Goal: Browse casually: Explore the website without a specific task or goal

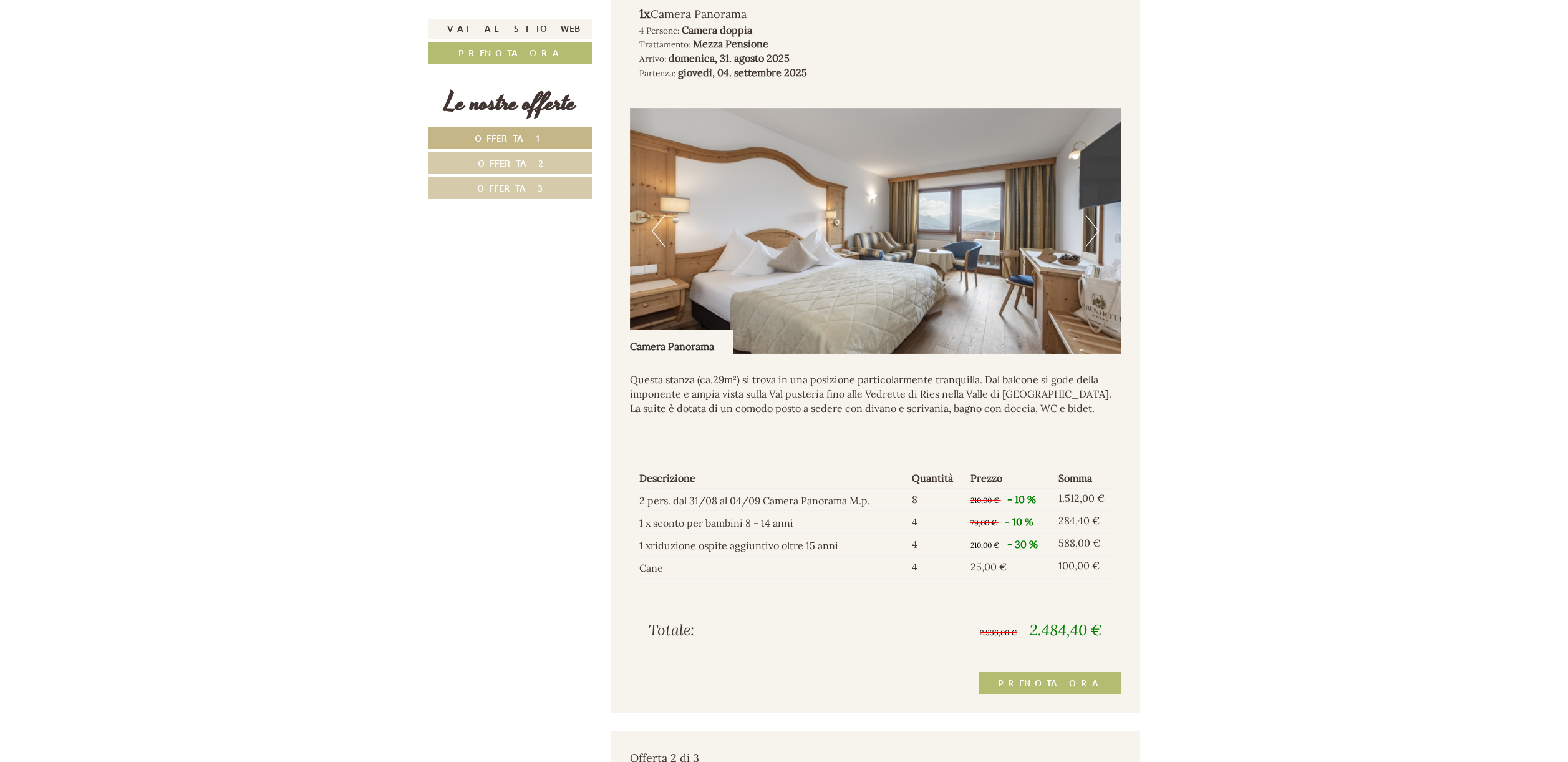
scroll to position [1019, 0]
click at [1094, 246] on button "Next" at bounding box center [1092, 231] width 13 height 31
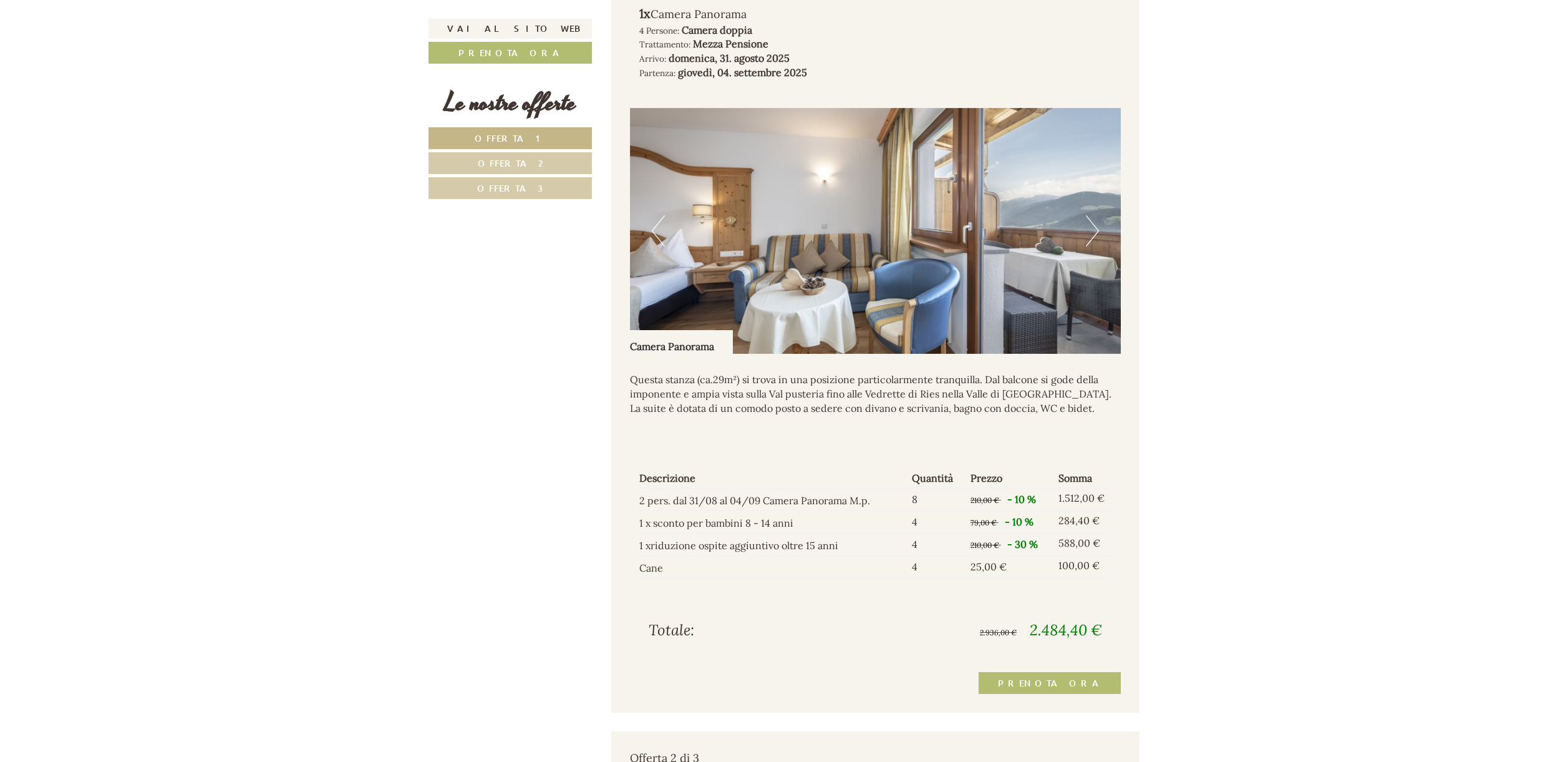
click at [1094, 246] on button "Next" at bounding box center [1092, 231] width 13 height 31
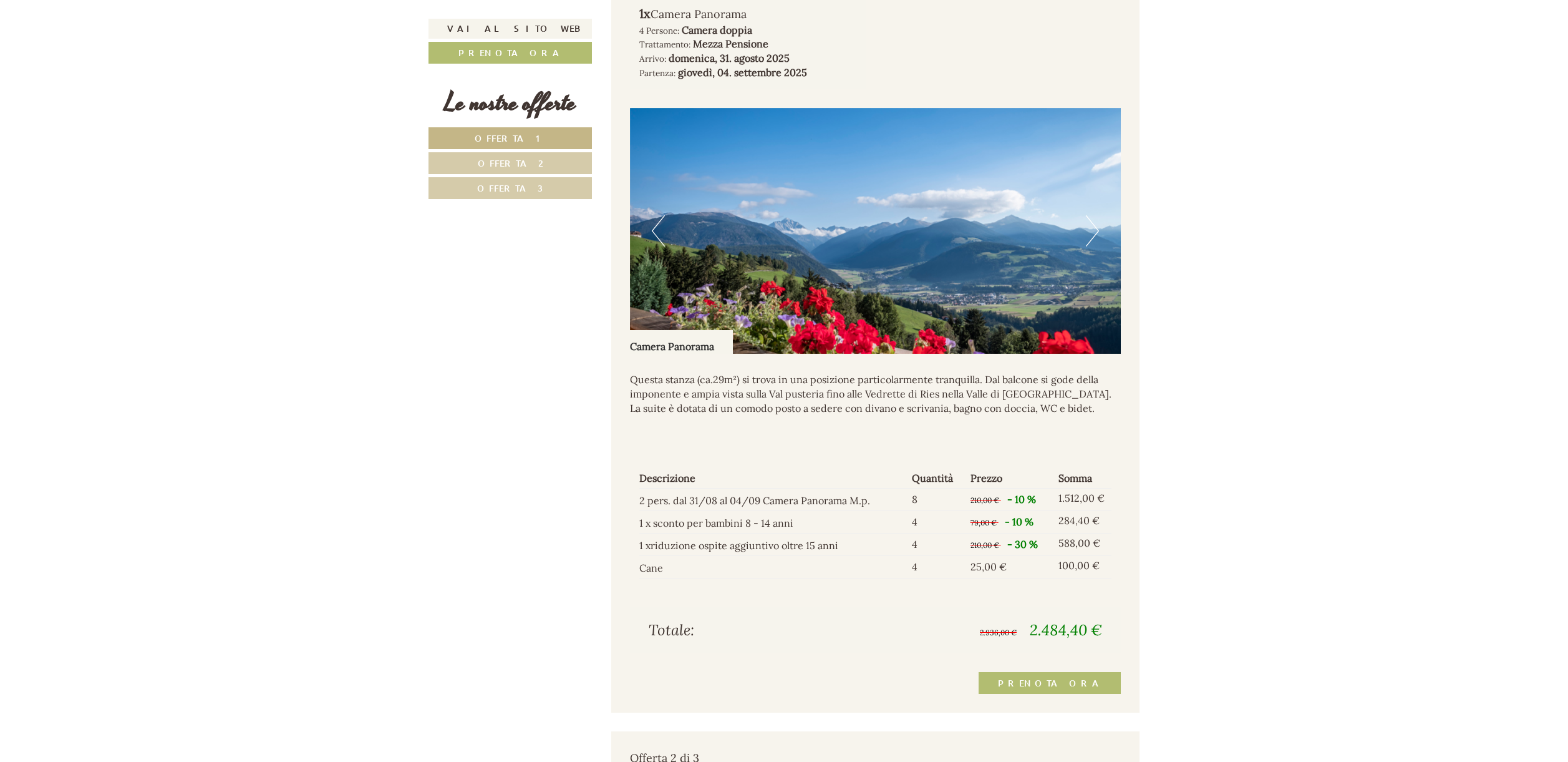
click at [1094, 246] on button "Next" at bounding box center [1092, 231] width 13 height 31
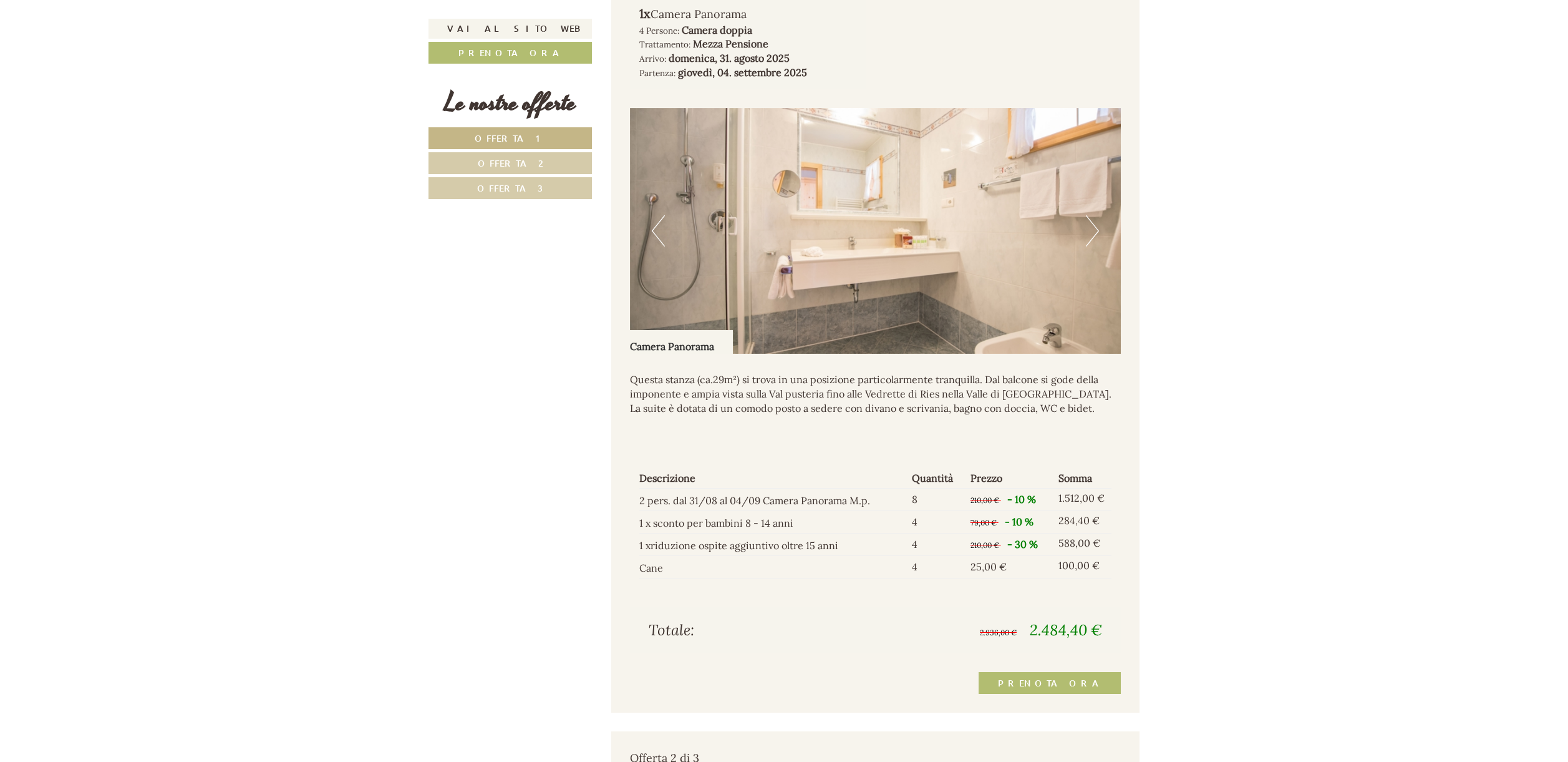
click at [1094, 246] on button "Next" at bounding box center [1092, 231] width 13 height 31
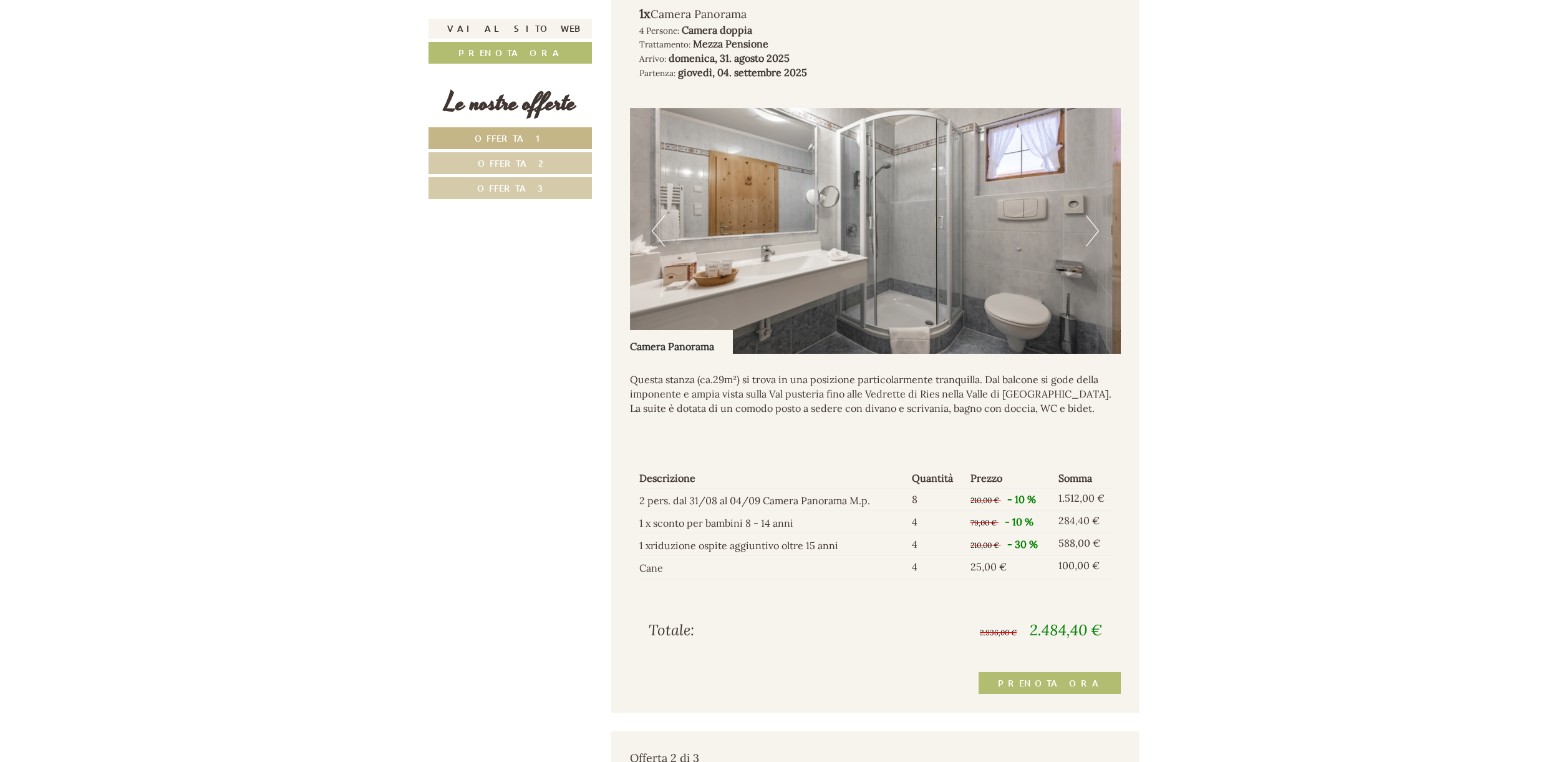
click at [1094, 246] on button "Next" at bounding box center [1092, 231] width 13 height 31
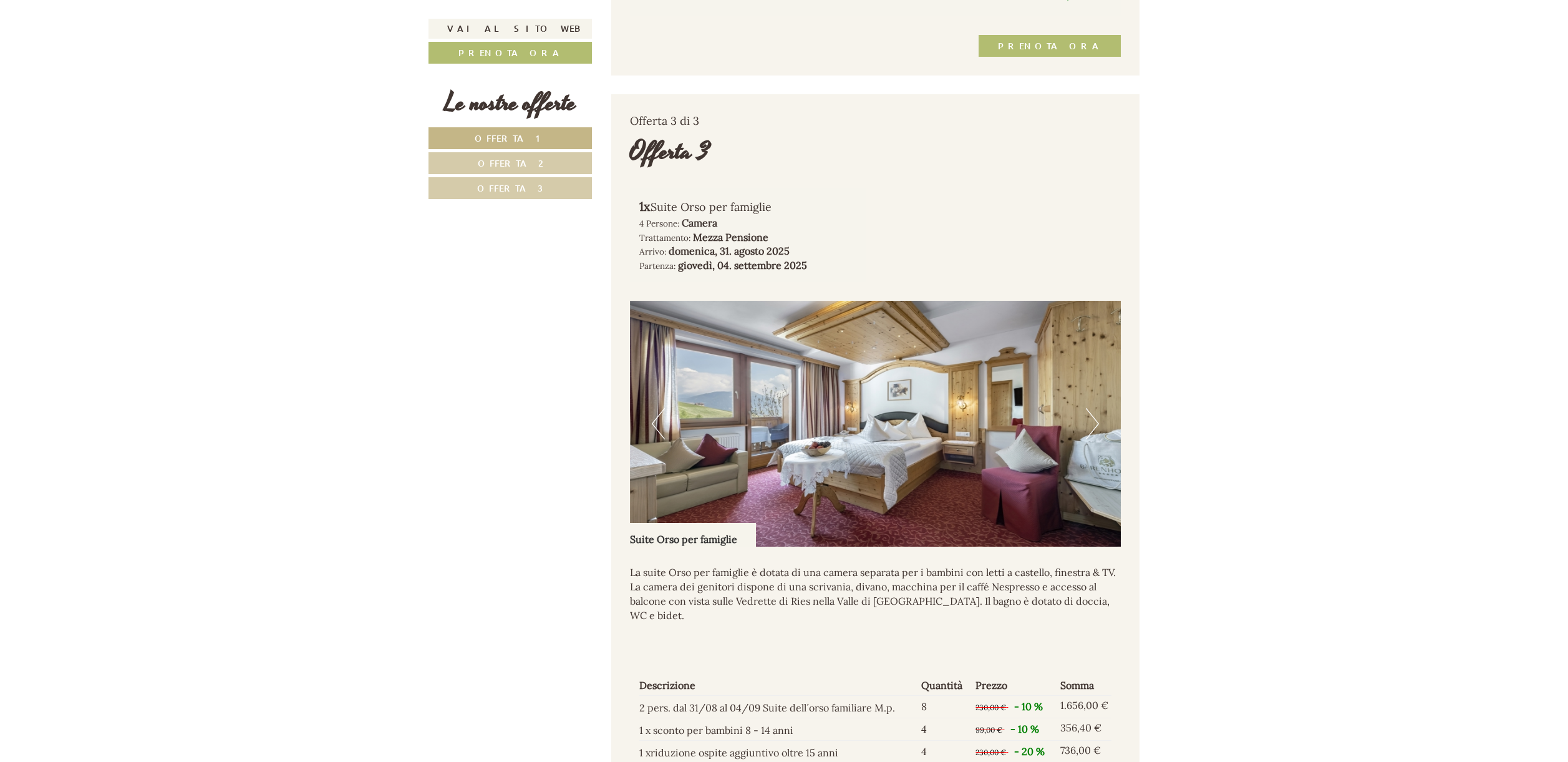
scroll to position [2528, 0]
click at [1097, 435] on button "Next" at bounding box center [1092, 422] width 13 height 31
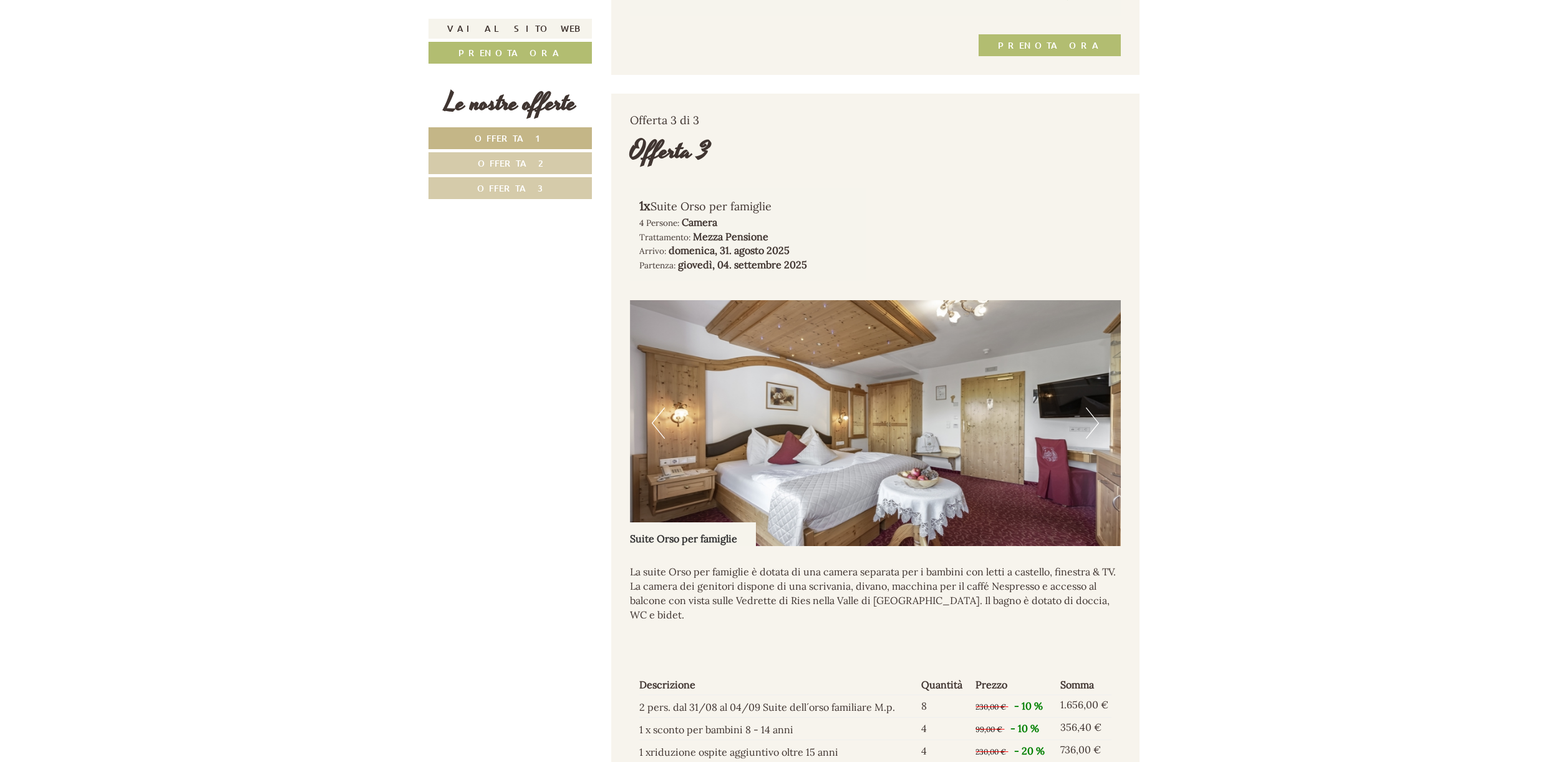
click at [1097, 435] on button "Next" at bounding box center [1092, 422] width 13 height 31
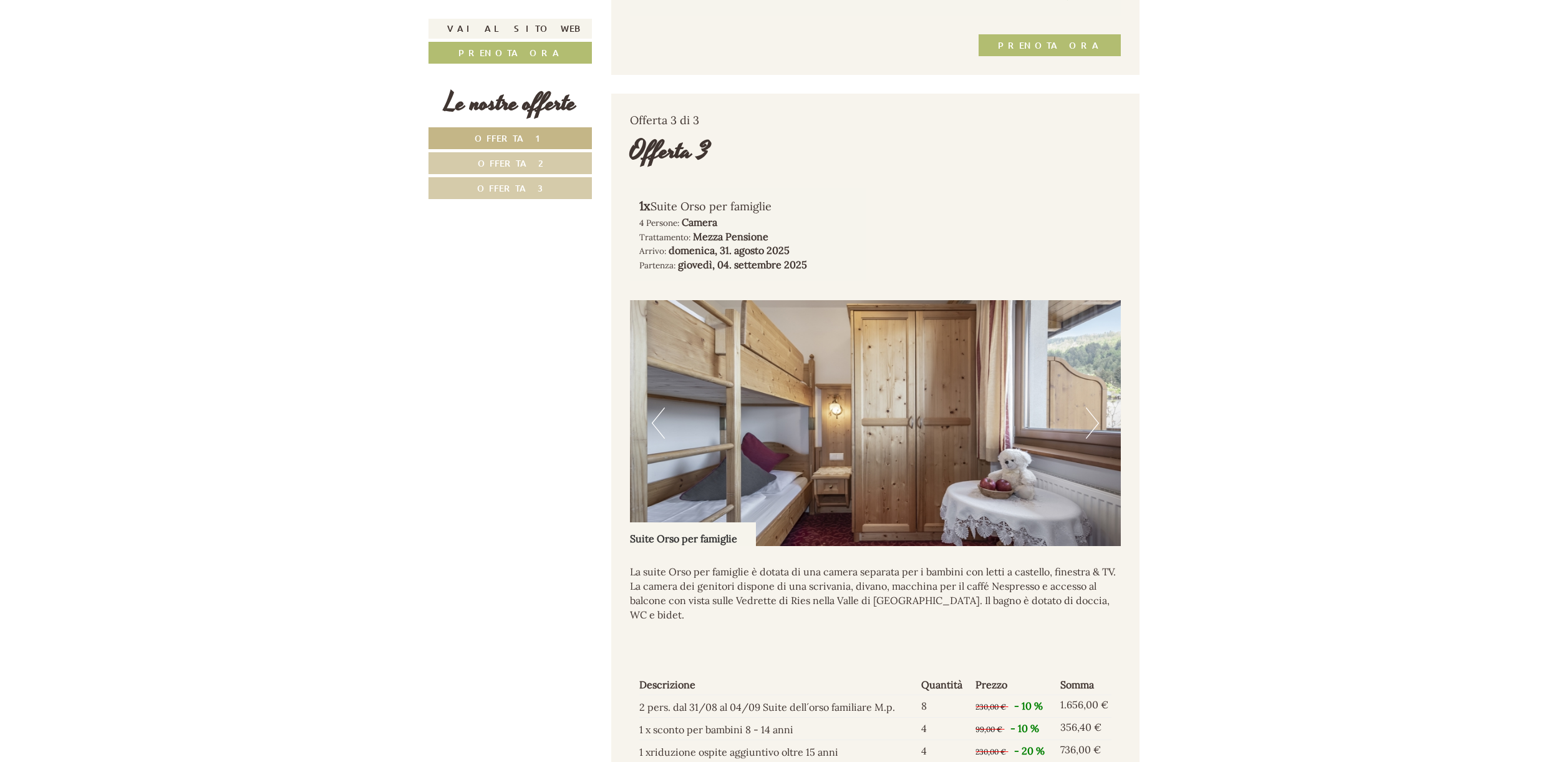
click at [1097, 436] on button "Next" at bounding box center [1092, 422] width 13 height 31
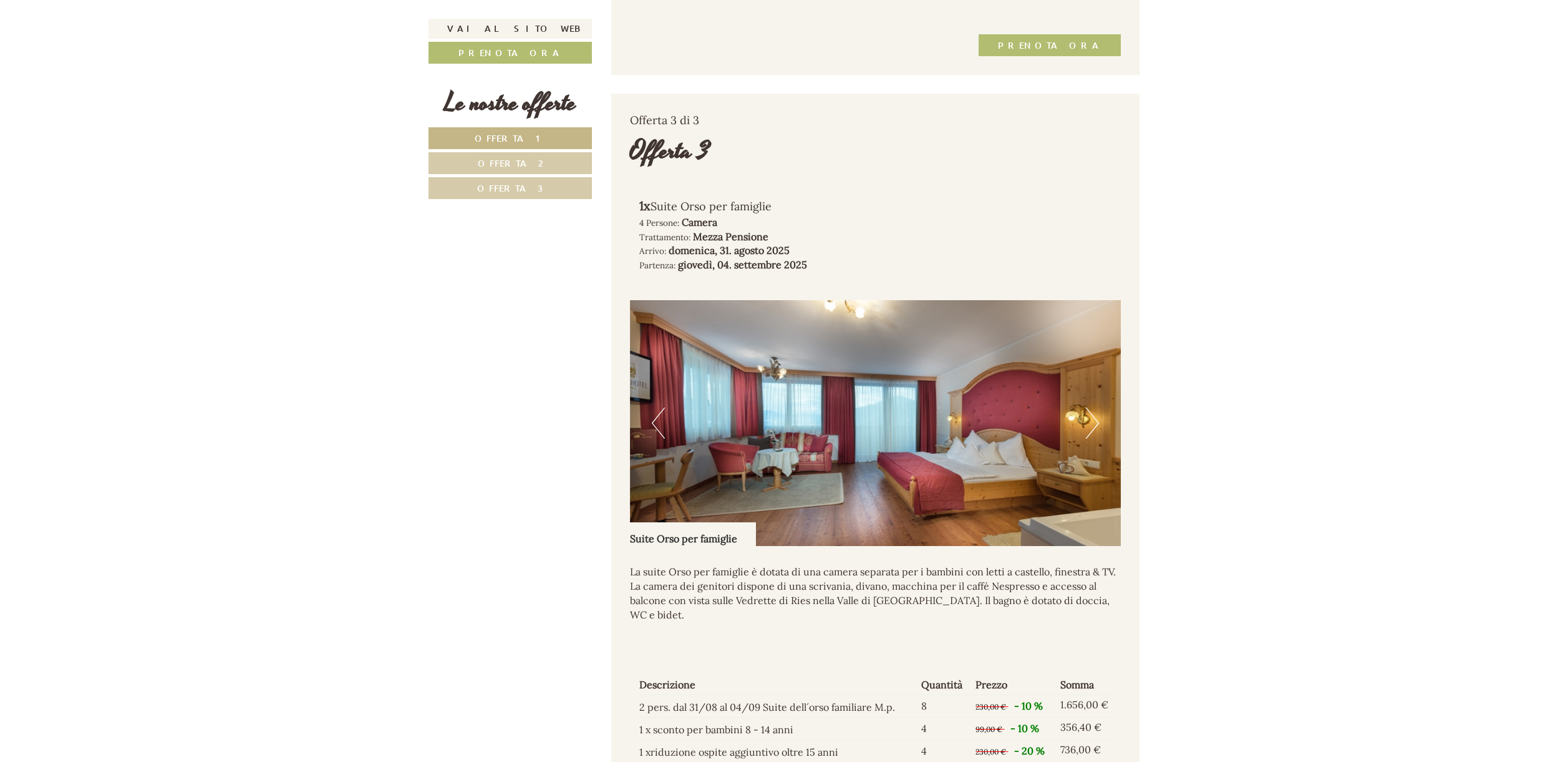
click at [1089, 433] on button "Next" at bounding box center [1092, 422] width 13 height 31
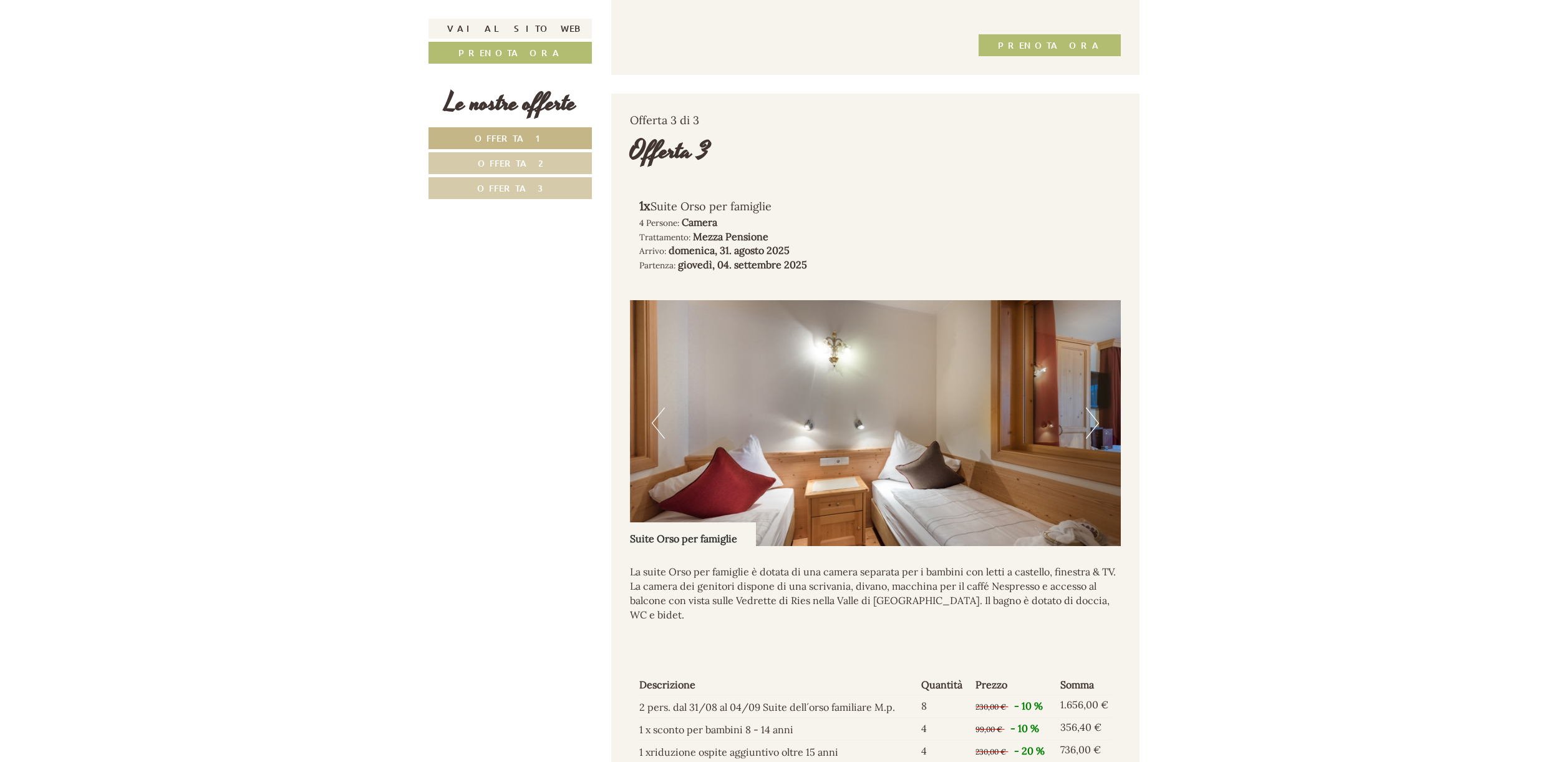
click at [1092, 431] on button "Next" at bounding box center [1092, 422] width 13 height 31
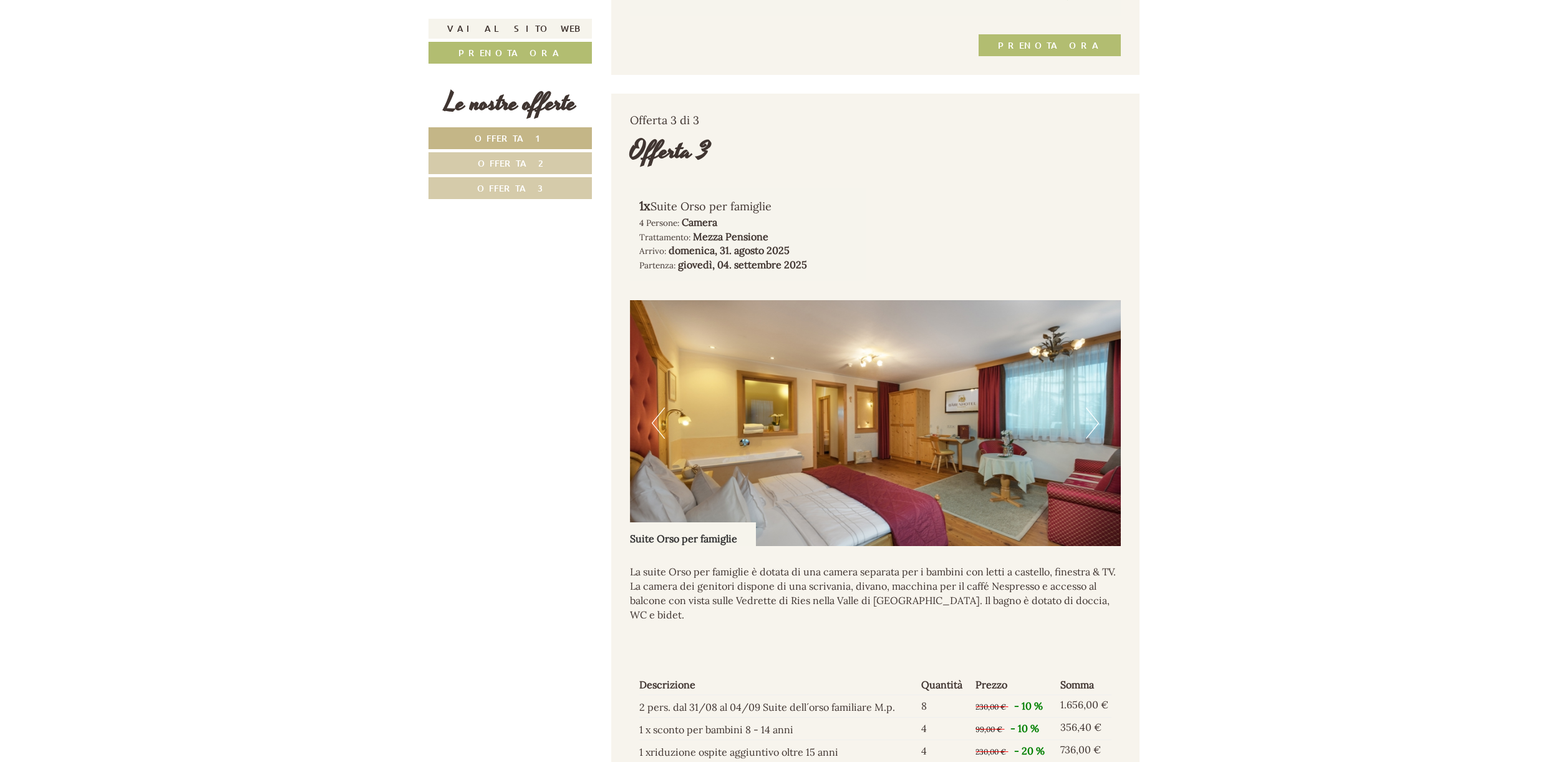
click at [1092, 431] on button "Next" at bounding box center [1092, 422] width 13 height 31
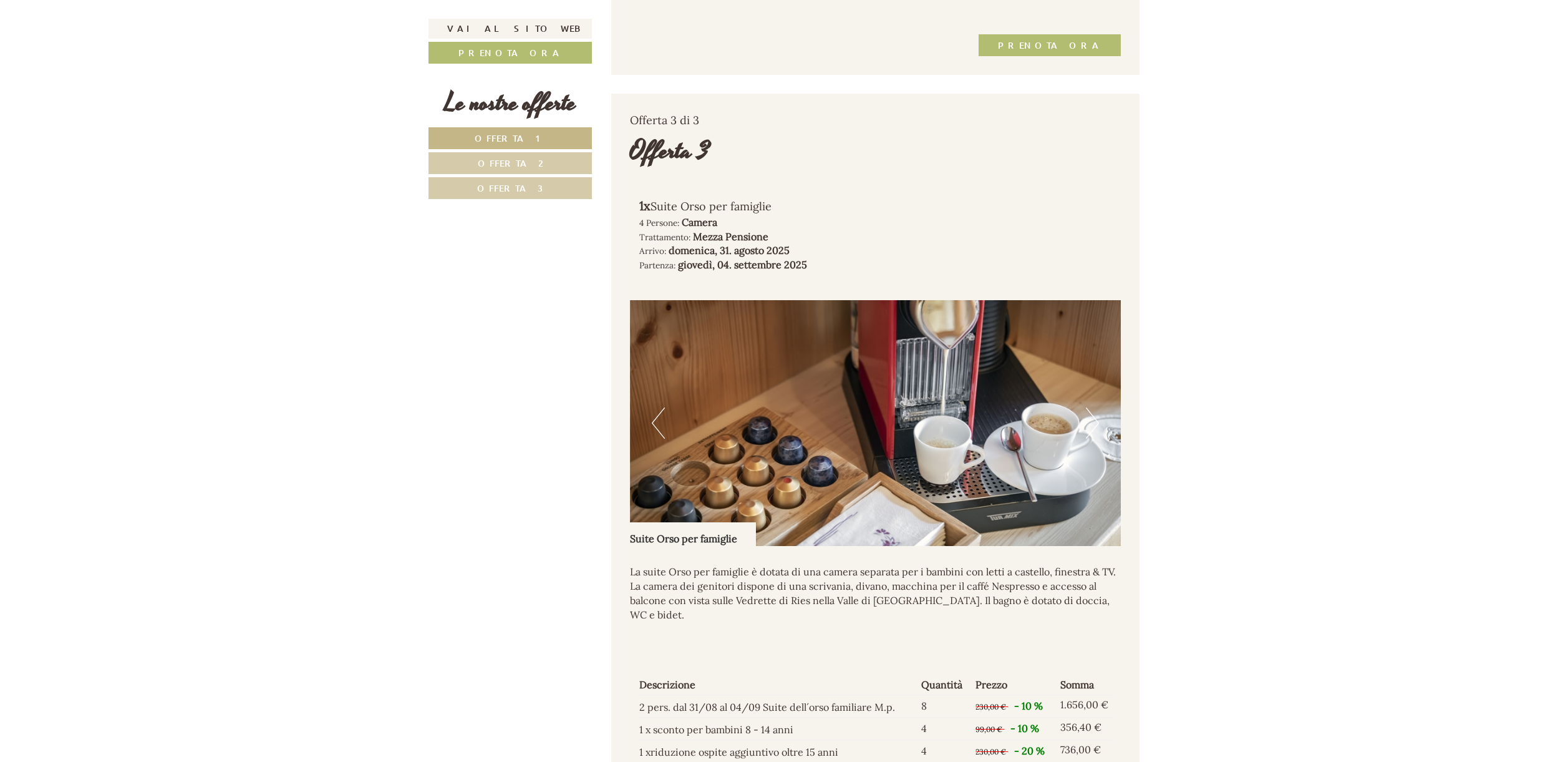
click at [1092, 431] on button "Next" at bounding box center [1092, 422] width 13 height 31
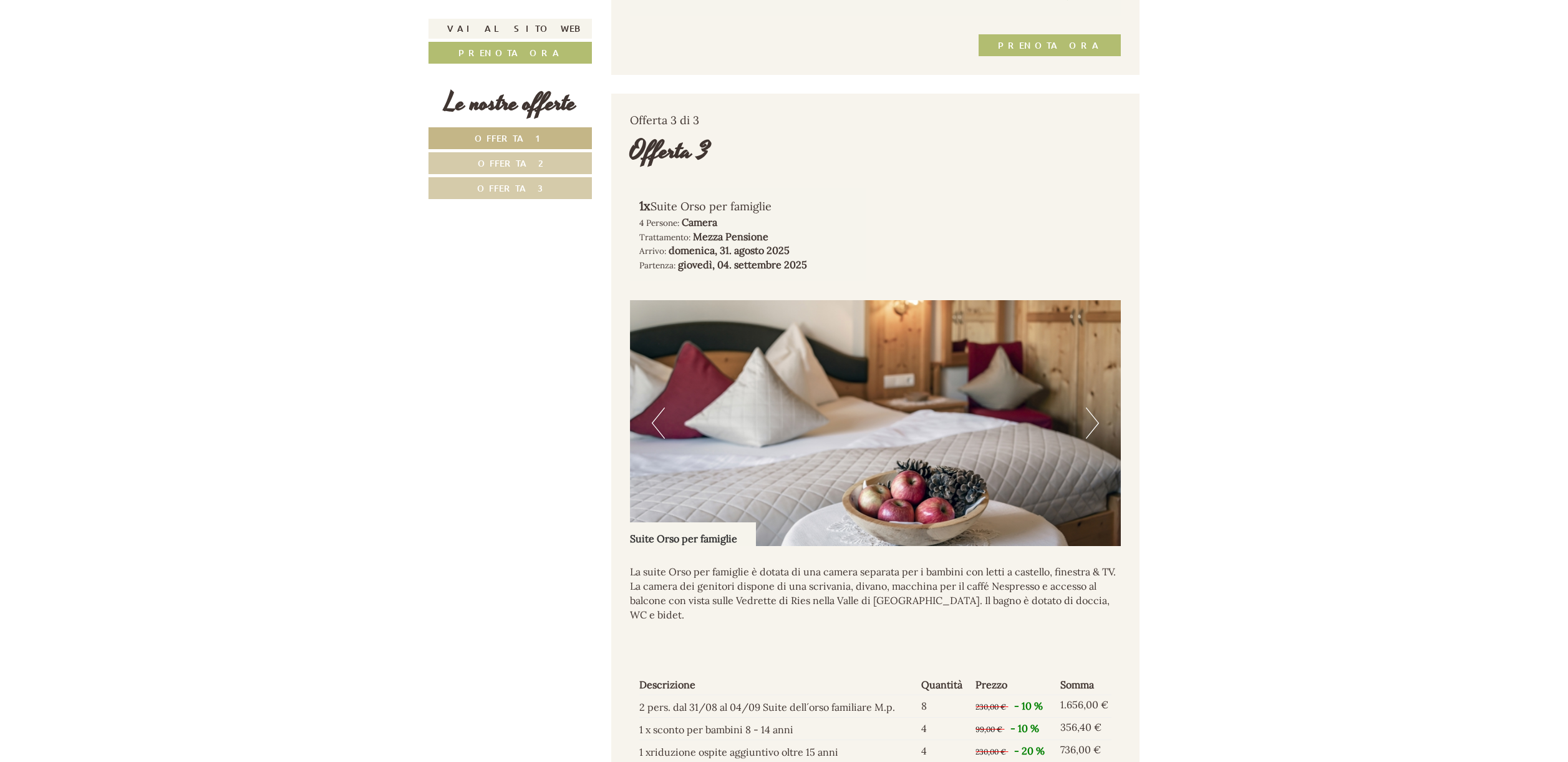
click at [1092, 431] on button "Next" at bounding box center [1092, 422] width 13 height 31
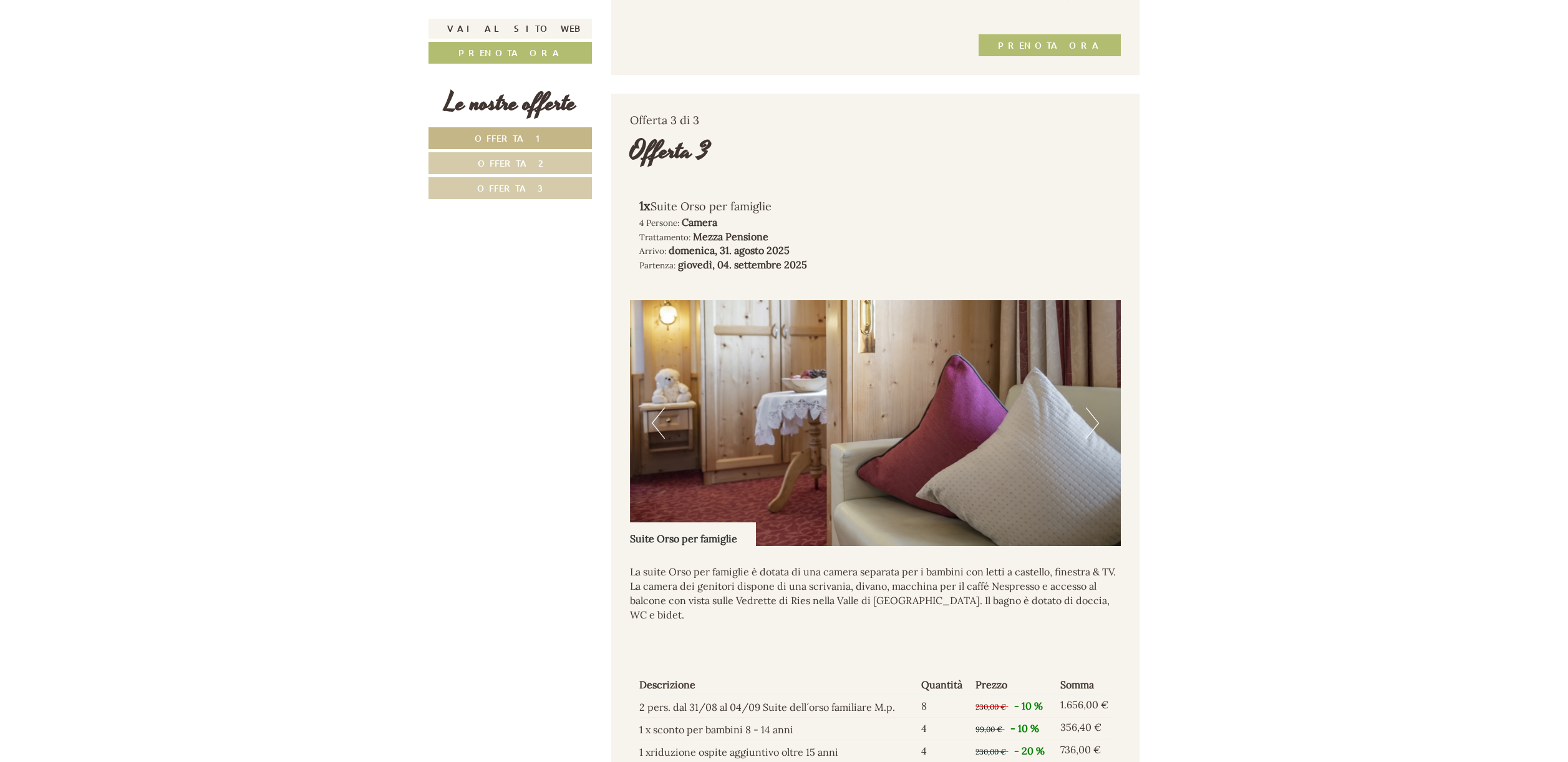
click at [1092, 430] on button "Next" at bounding box center [1092, 422] width 13 height 31
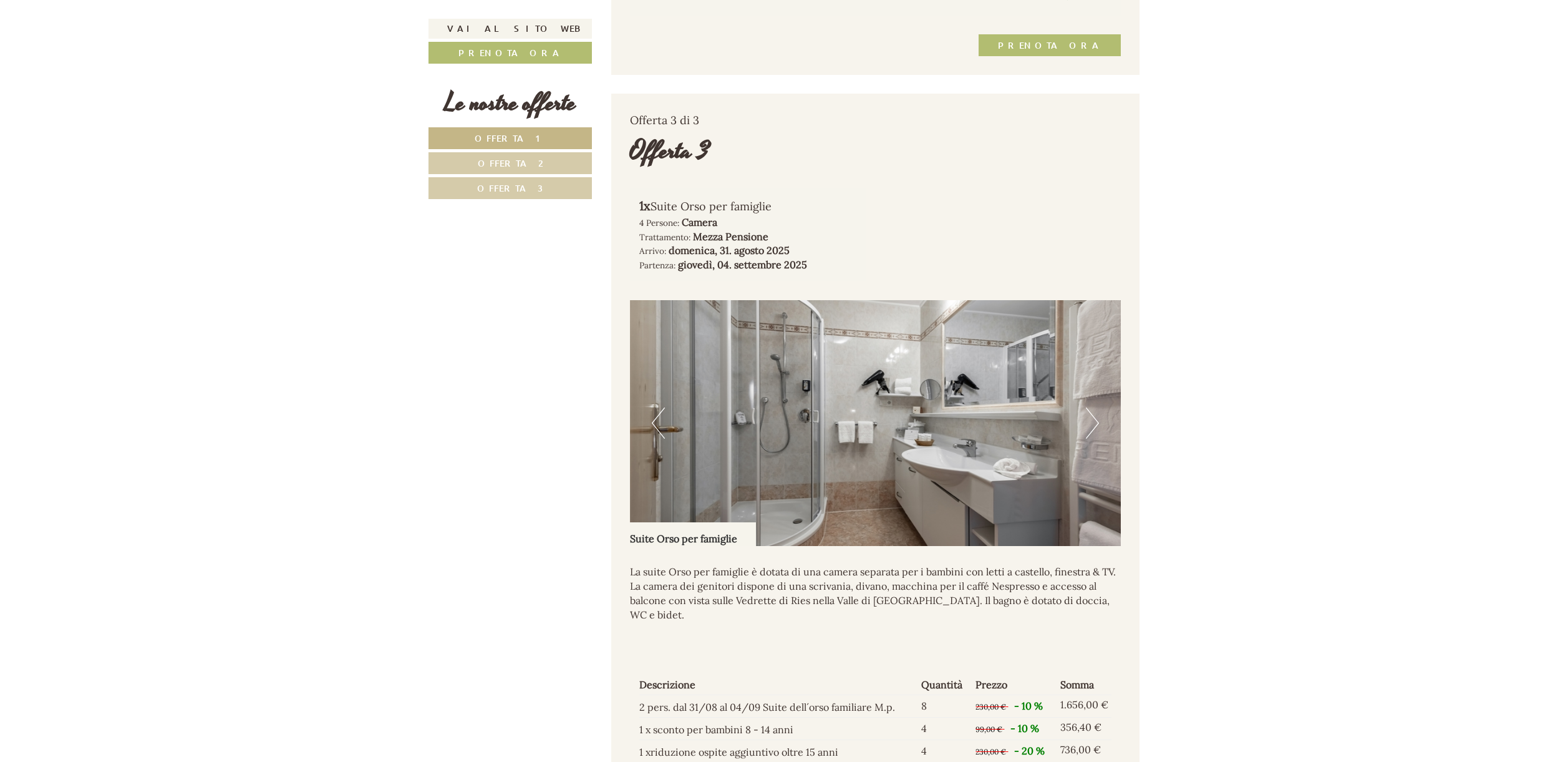
click at [1092, 430] on button "Next" at bounding box center [1092, 422] width 13 height 31
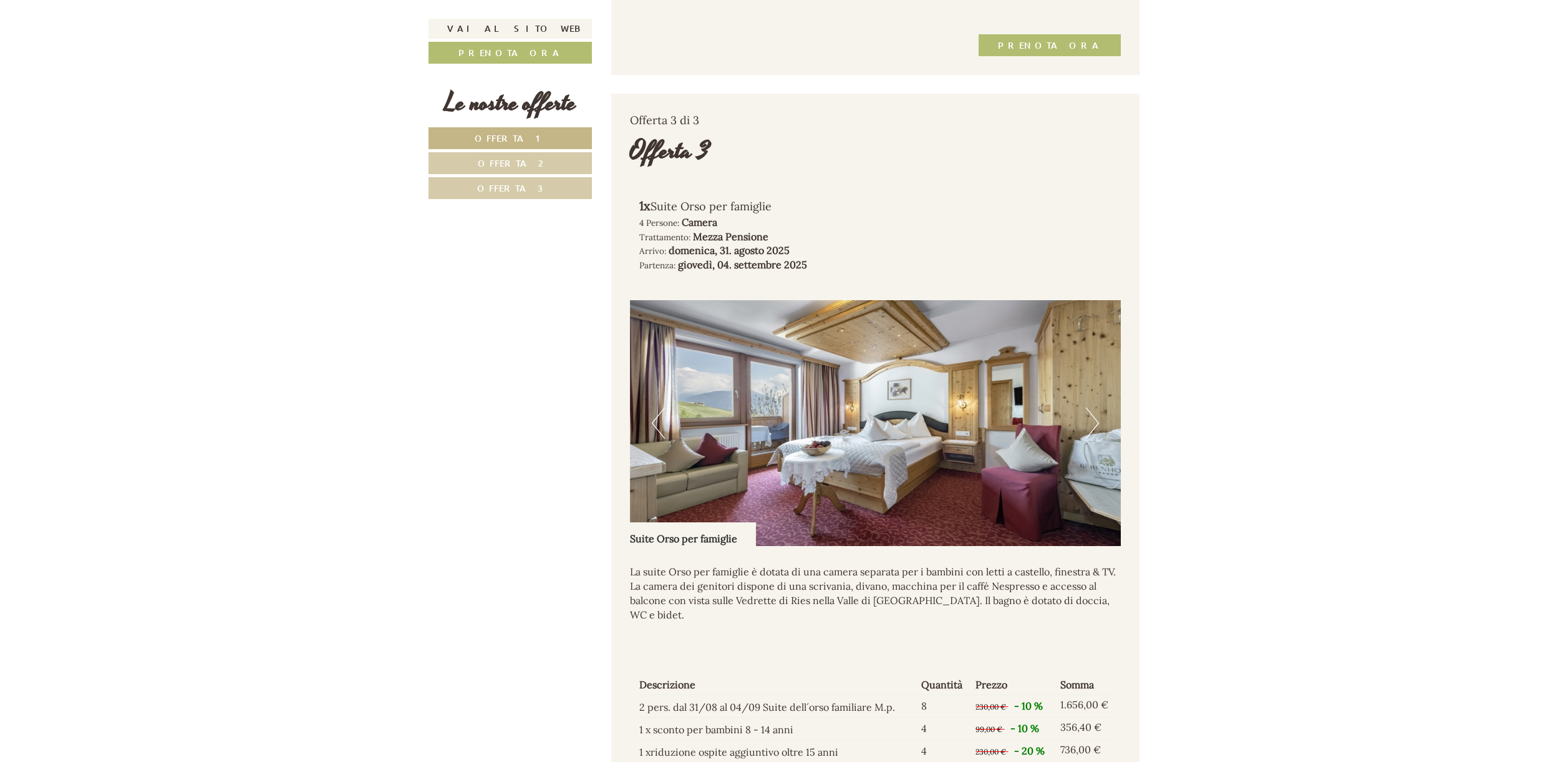
click at [1092, 430] on button "Next" at bounding box center [1092, 422] width 13 height 31
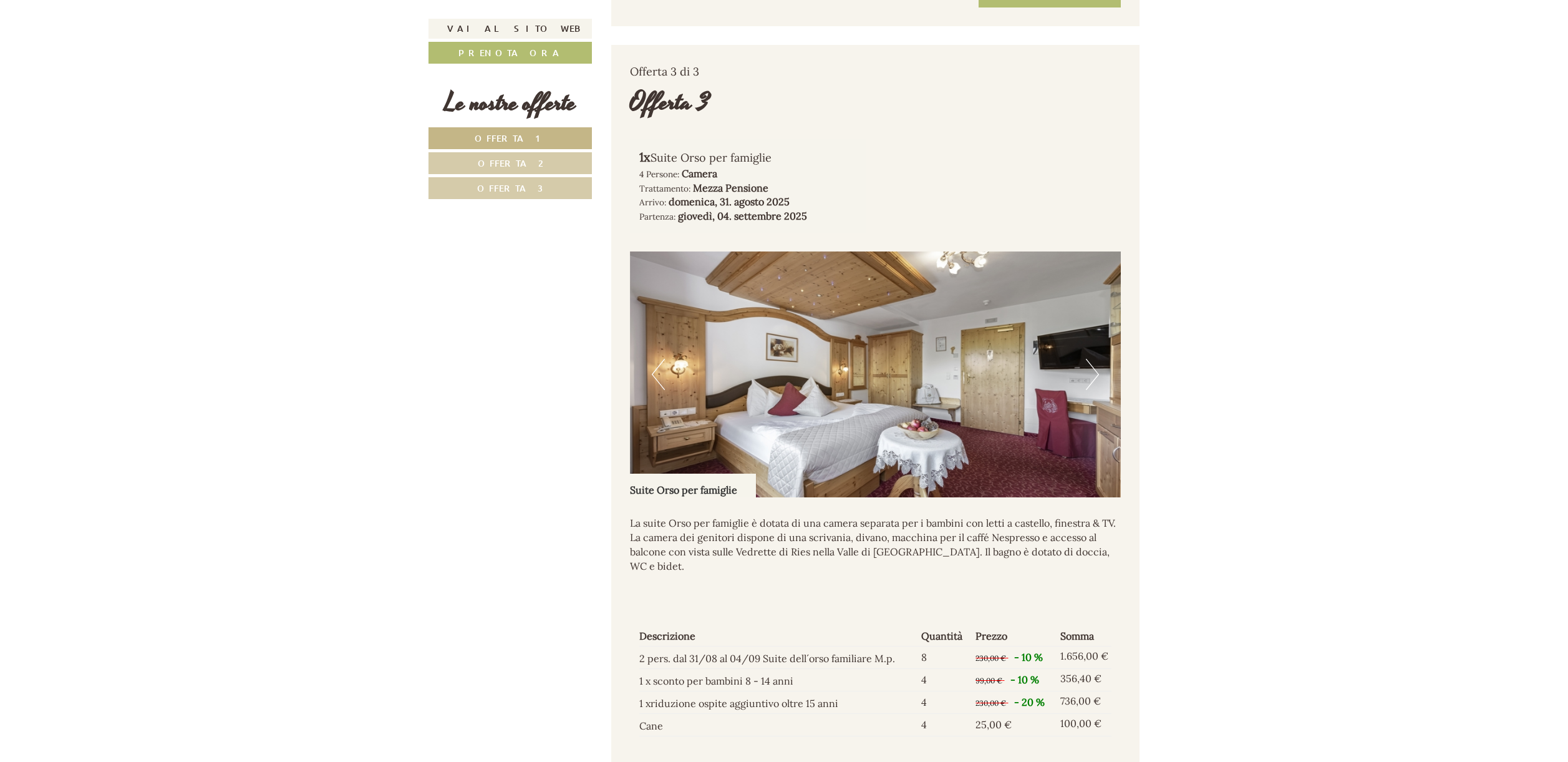
scroll to position [2555, 0]
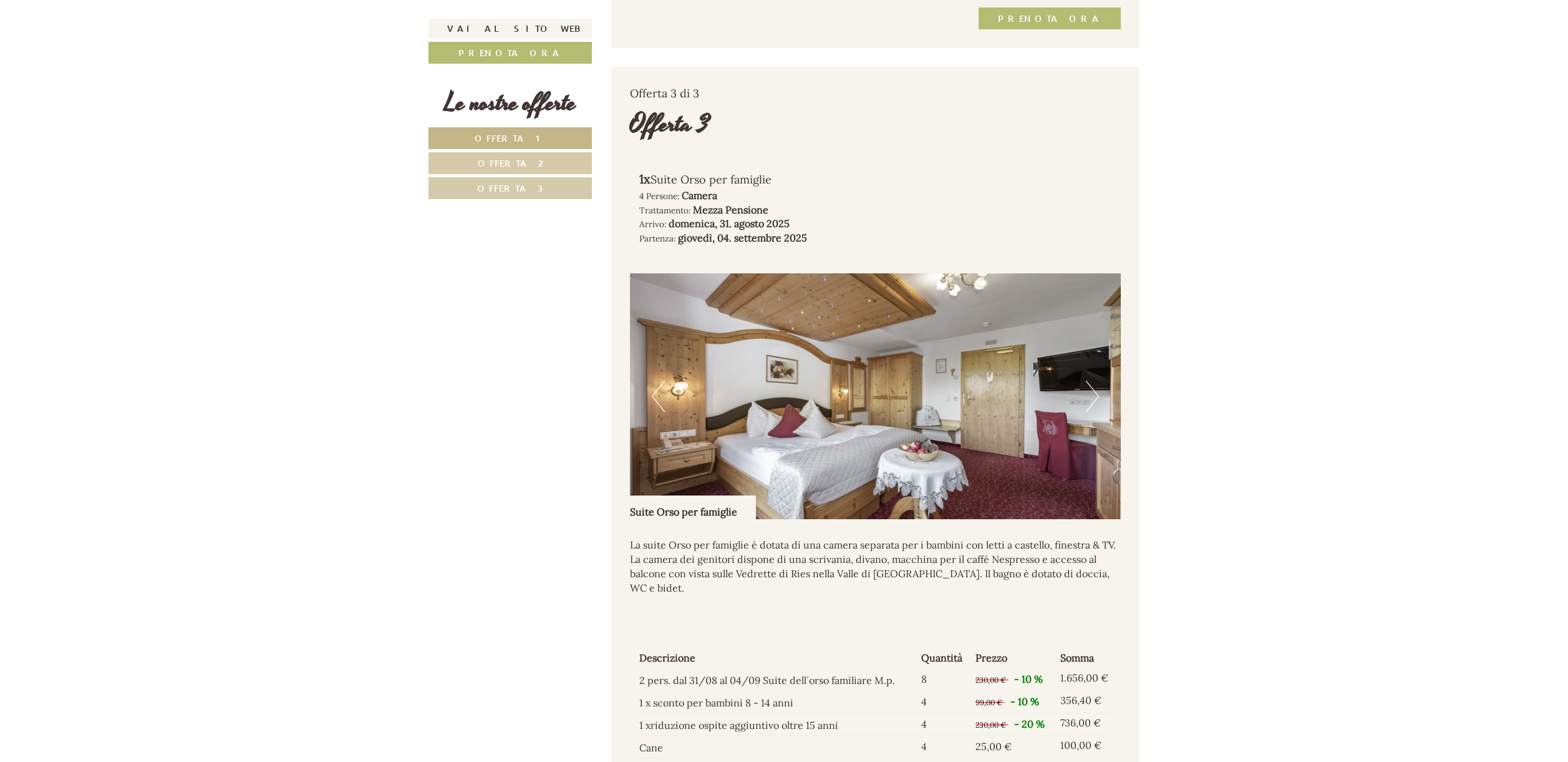
click at [1093, 409] on button "Next" at bounding box center [1092, 396] width 13 height 31
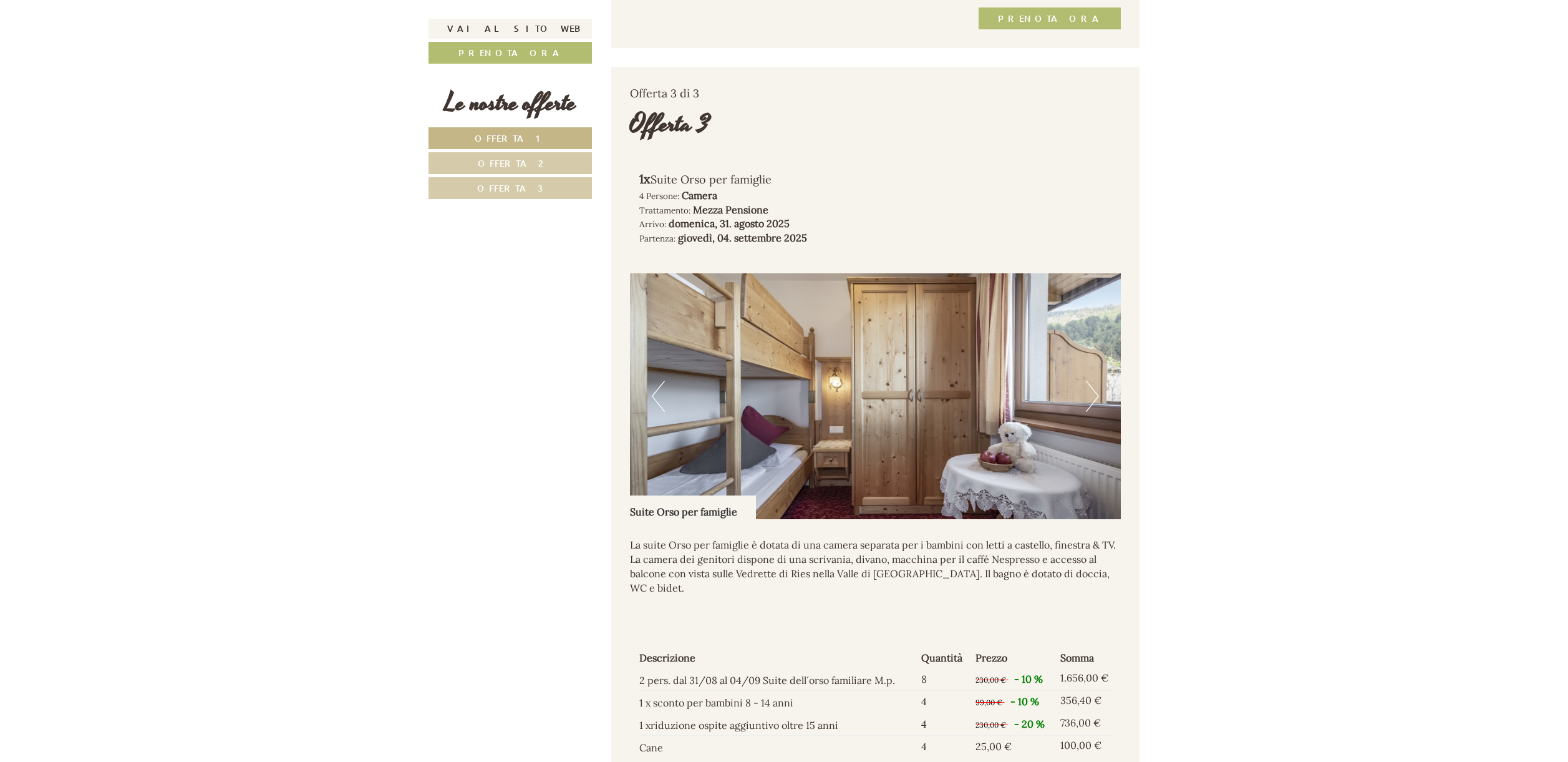
click at [1093, 409] on button "Next" at bounding box center [1092, 396] width 13 height 31
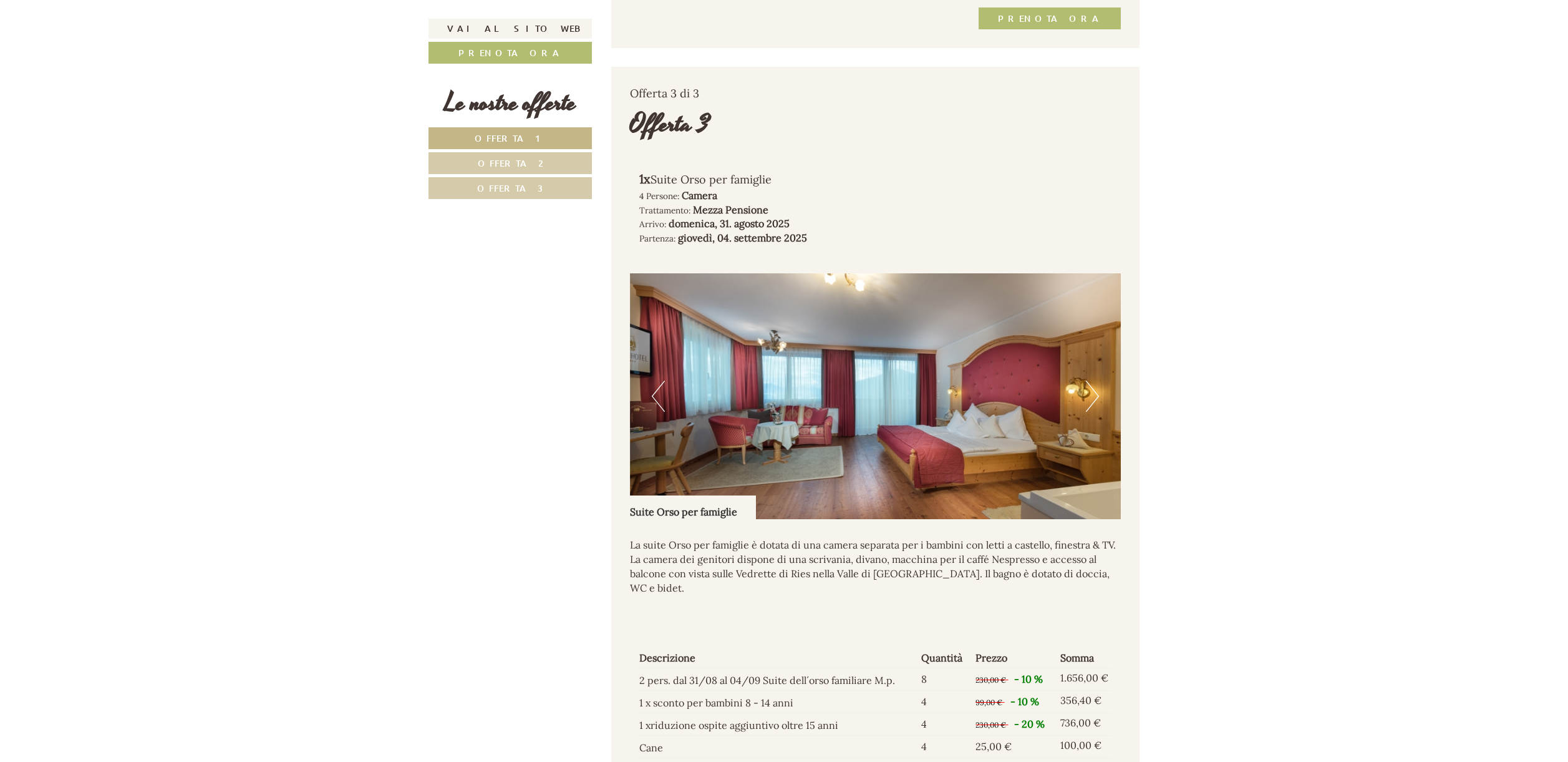
click at [1093, 409] on button "Next" at bounding box center [1092, 396] width 13 height 31
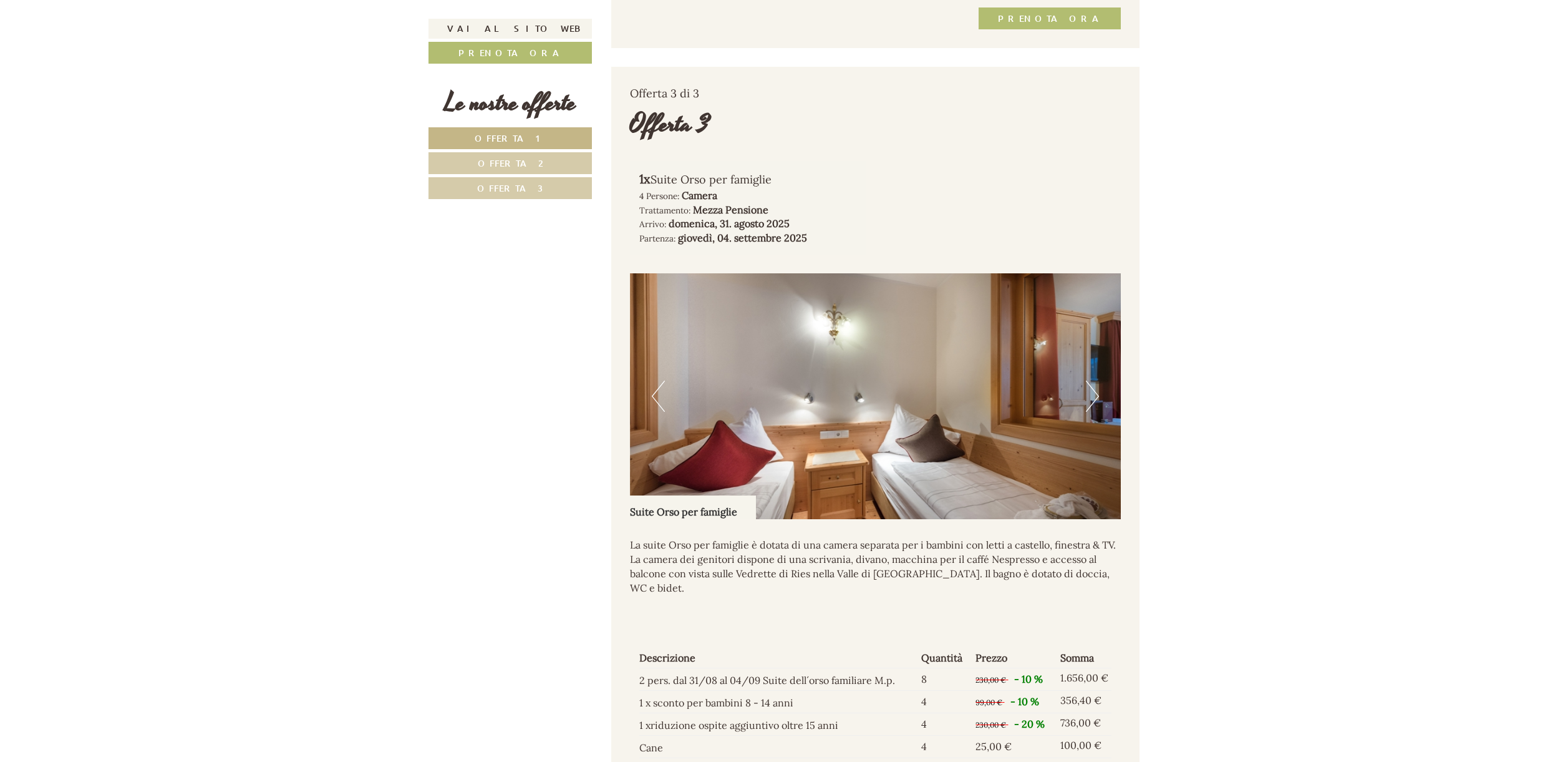
click at [1093, 410] on button "Next" at bounding box center [1092, 396] width 13 height 31
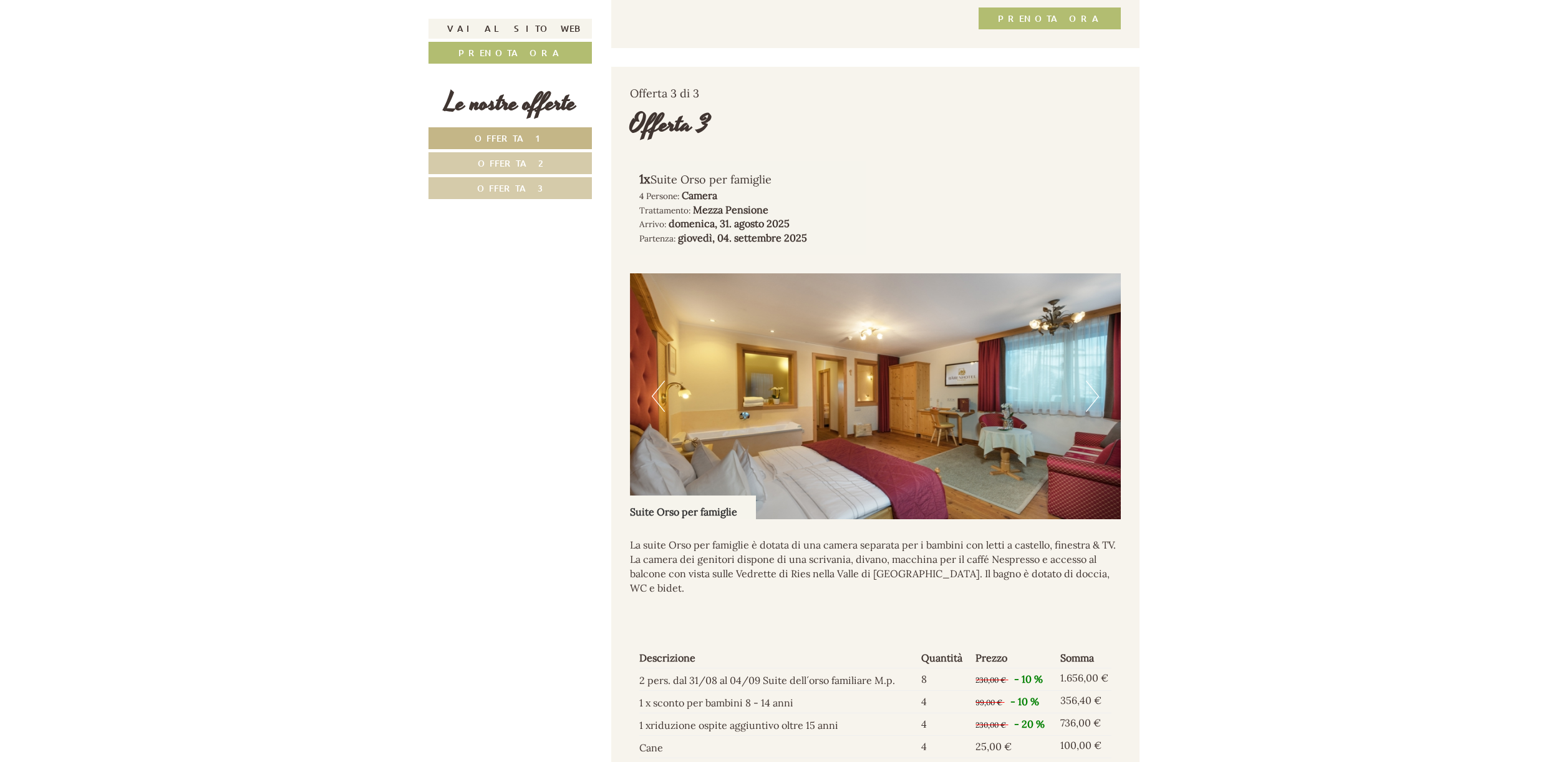
click at [1093, 410] on button "Next" at bounding box center [1092, 396] width 13 height 31
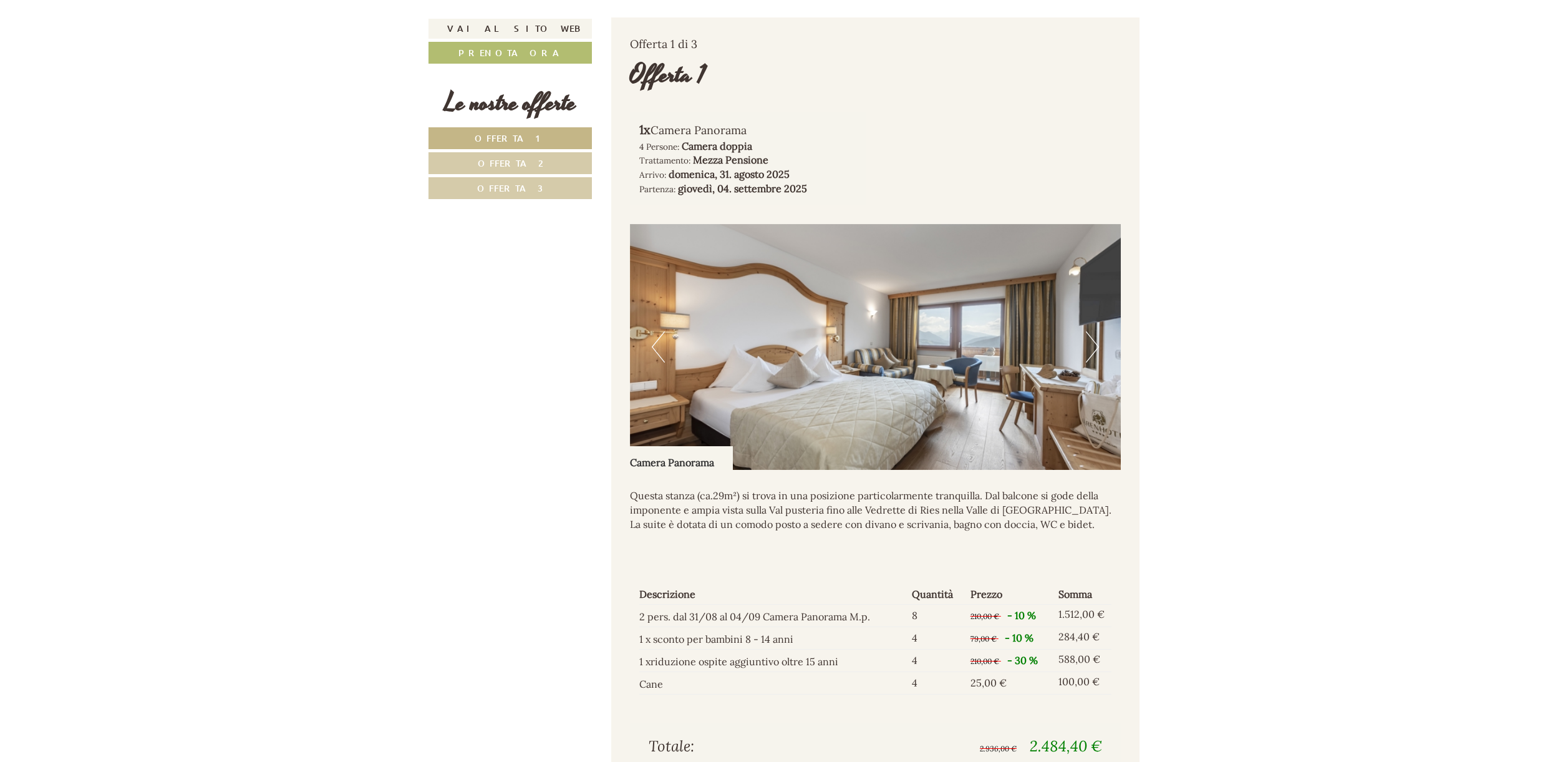
scroll to position [902, 0]
